Goal: Information Seeking & Learning: Find specific fact

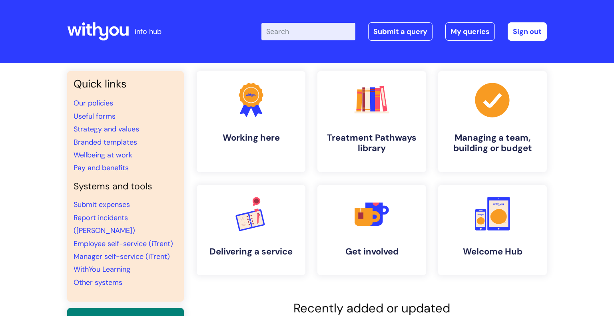
click at [303, 30] on input "Enter your search term here..." at bounding box center [308, 32] width 94 height 18
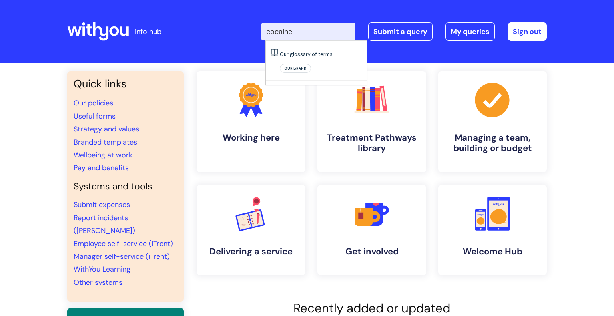
type input "cocaine"
click button "Search" at bounding box center [0, 0] width 0 height 0
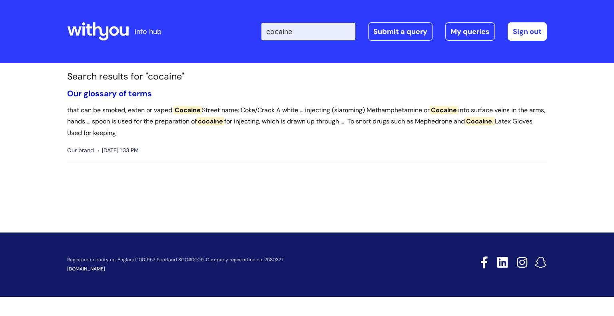
click at [126, 94] on link "Our glossary of terms" at bounding box center [109, 93] width 85 height 10
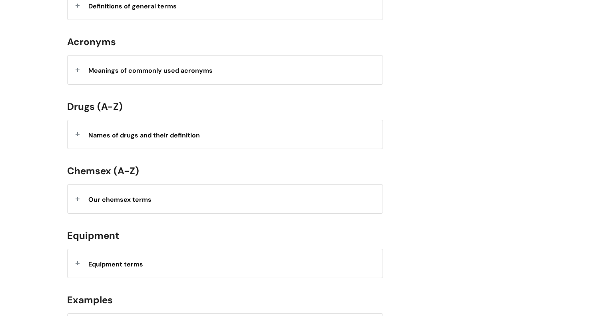
scroll to position [338, 0]
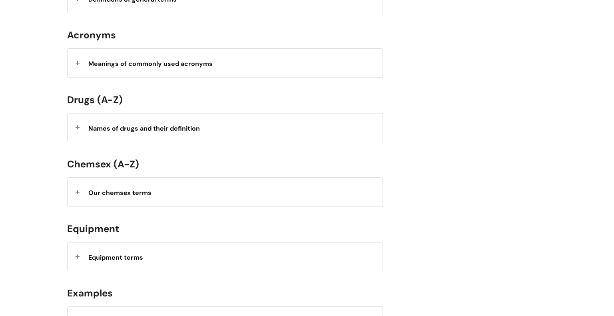
click at [161, 128] on strong "Names of drugs and their definition" at bounding box center [144, 128] width 112 height 8
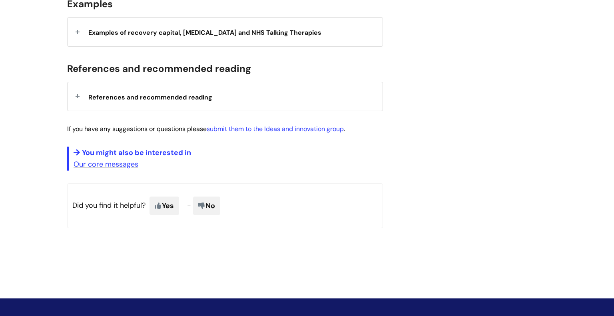
scroll to position [0, 0]
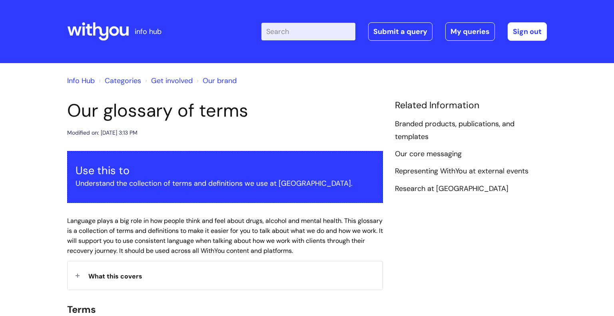
click at [289, 33] on input "Enter your search term here..." at bounding box center [308, 32] width 94 height 18
type input "har"
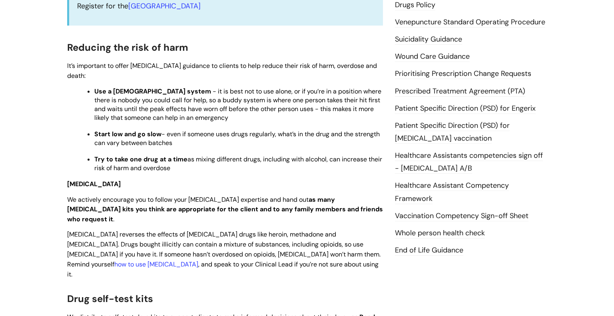
scroll to position [306, 0]
